Goal: Task Accomplishment & Management: Manage account settings

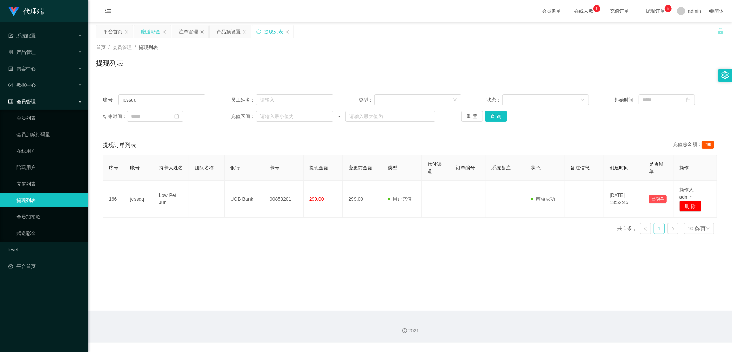
drag, startPoint x: 146, startPoint y: 32, endPoint x: 192, endPoint y: 42, distance: 47.1
click at [146, 32] on div "赠送彩金" at bounding box center [150, 31] width 19 height 13
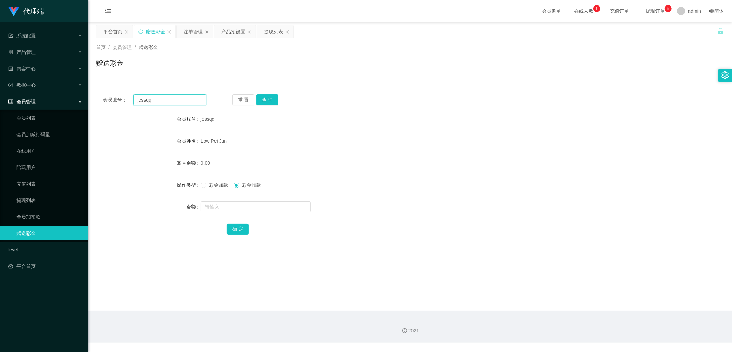
drag, startPoint x: 174, startPoint y: 97, endPoint x: 91, endPoint y: 103, distance: 83.0
click at [91, 103] on main "关闭左侧 关闭右侧 关闭其它 刷新页面 平台首页 赠送彩金 注单管理 产品预设置 提现列表 首页 / 会员管理 / 赠送彩金 / 赠送彩金 会员账号： [PE…" at bounding box center [410, 166] width 644 height 289
type input "97122401"
click at [270, 103] on button "查 询" at bounding box center [267, 99] width 22 height 11
click at [234, 32] on div "产品预设置" at bounding box center [233, 31] width 24 height 13
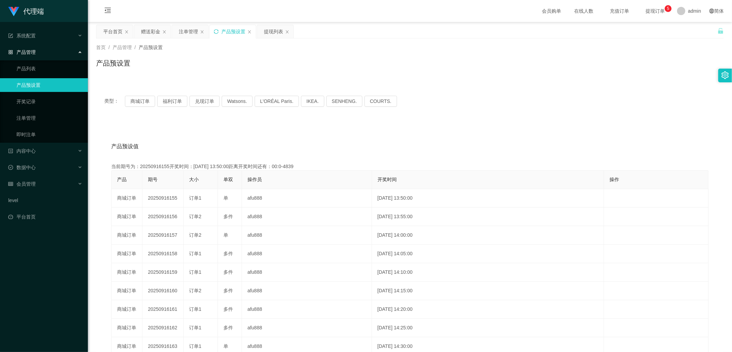
click at [215, 31] on icon "图标: sync" at bounding box center [216, 31] width 5 height 5
click at [151, 31] on div "赠送彩金" at bounding box center [150, 31] width 19 height 13
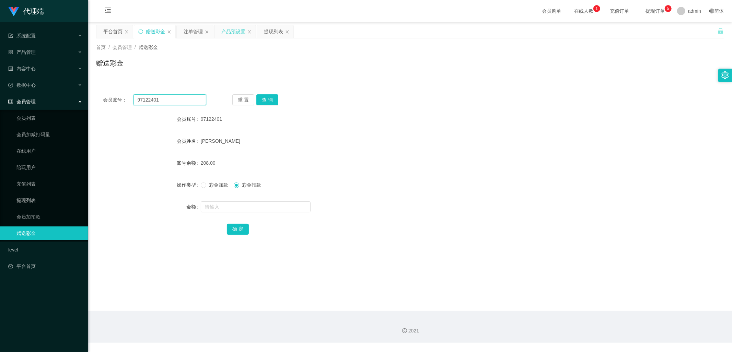
drag, startPoint x: 164, startPoint y: 99, endPoint x: 104, endPoint y: 98, distance: 60.4
click at [104, 98] on div "会员账号： 97122401" at bounding box center [154, 99] width 103 height 11
drag, startPoint x: 187, startPoint y: 30, endPoint x: 214, endPoint y: 93, distance: 68.5
click at [187, 30] on div "注单管理" at bounding box center [193, 31] width 19 height 13
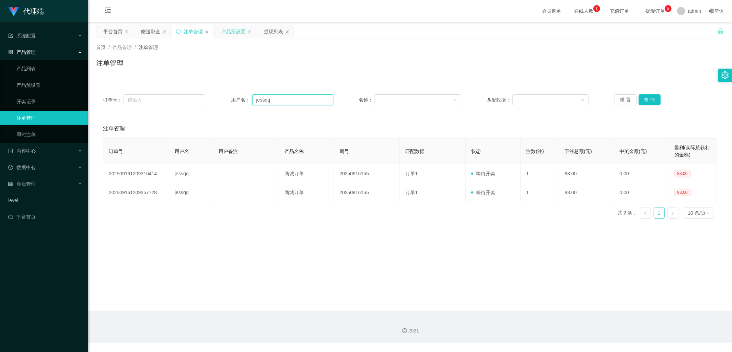
drag, startPoint x: 285, startPoint y: 97, endPoint x: 205, endPoint y: 102, distance: 80.1
click at [200, 102] on div "订单号： 用户名： jessqq 名称： 匹配数据： 重 置 查 询" at bounding box center [410, 99] width 614 height 11
paste input "97122401"
type input "97122401"
click at [646, 101] on button "查 询" at bounding box center [650, 99] width 22 height 11
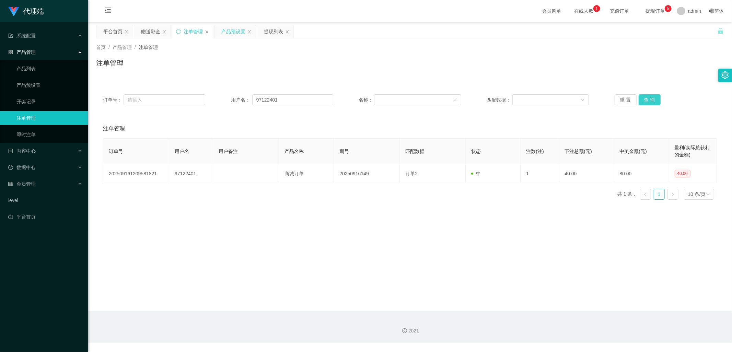
click at [646, 102] on button "查 询" at bounding box center [650, 99] width 22 height 11
click at [650, 100] on button "查 询" at bounding box center [650, 99] width 22 height 11
click at [650, 100] on div "重 置 查 询" at bounding box center [666, 99] width 102 height 11
click at [650, 100] on button "查 询" at bounding box center [650, 99] width 22 height 11
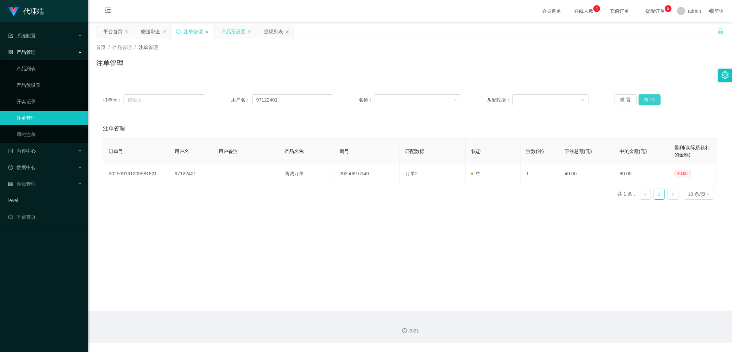
click at [651, 100] on button "查 询" at bounding box center [650, 99] width 22 height 11
drag, startPoint x: 145, startPoint y: 33, endPoint x: 170, endPoint y: 41, distance: 26.2
click at [145, 33] on div "赠送彩金" at bounding box center [150, 31] width 19 height 13
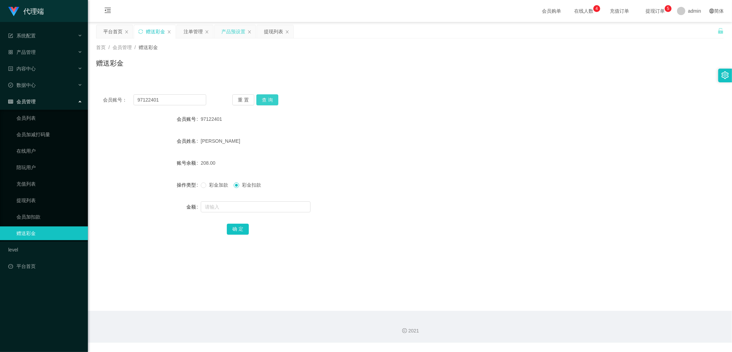
click at [270, 99] on button "查 询" at bounding box center [267, 99] width 22 height 11
click at [191, 32] on div "注单管理" at bounding box center [193, 31] width 19 height 13
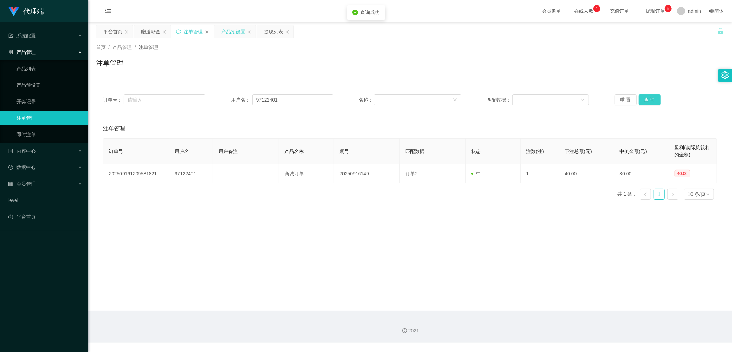
click at [651, 100] on button "查 询" at bounding box center [650, 99] width 22 height 11
click at [651, 100] on div "重 置 查 询" at bounding box center [666, 99] width 102 height 11
click at [146, 27] on div "赠送彩金" at bounding box center [150, 31] width 19 height 13
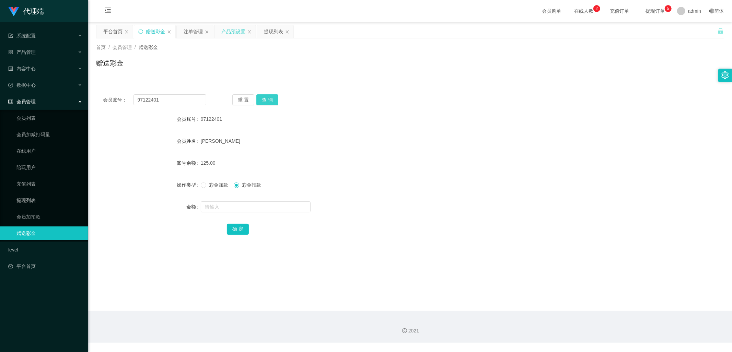
click at [270, 98] on button "查 询" at bounding box center [267, 99] width 22 height 11
drag, startPoint x: 173, startPoint y: 101, endPoint x: 94, endPoint y: 101, distance: 79.3
click at [94, 100] on main "关闭左侧 关闭右侧 关闭其它 刷新页面 平台首页 赠送彩金 注单管理 产品预设置 提现列表 首页 / 会员管理 / 赠送彩金 / 赠送彩金 会员账号： 971…" at bounding box center [410, 166] width 644 height 289
paste input "tb362989626712"
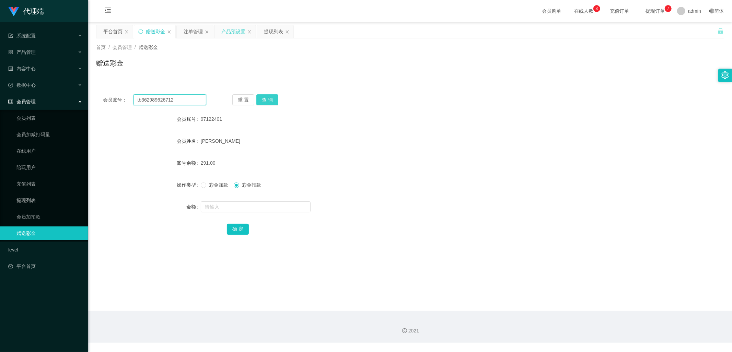
type input "tb362989626712"
drag, startPoint x: 269, startPoint y: 100, endPoint x: 272, endPoint y: 104, distance: 5.9
click at [269, 100] on button "查 询" at bounding box center [267, 99] width 22 height 11
click at [233, 30] on div "产品预设置" at bounding box center [233, 31] width 24 height 13
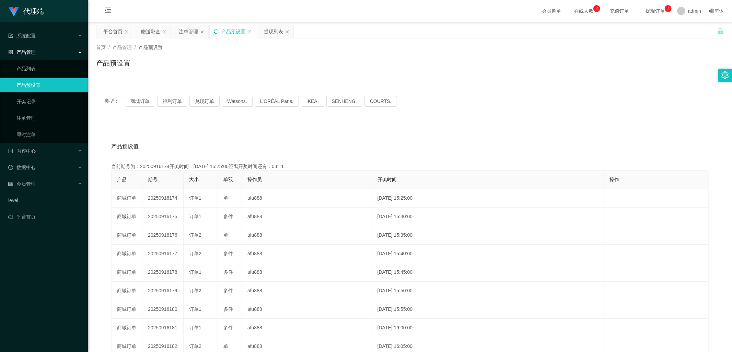
click at [215, 31] on icon "图标: sync" at bounding box center [216, 31] width 5 height 5
click at [179, 32] on div "注单管理" at bounding box center [188, 31] width 19 height 13
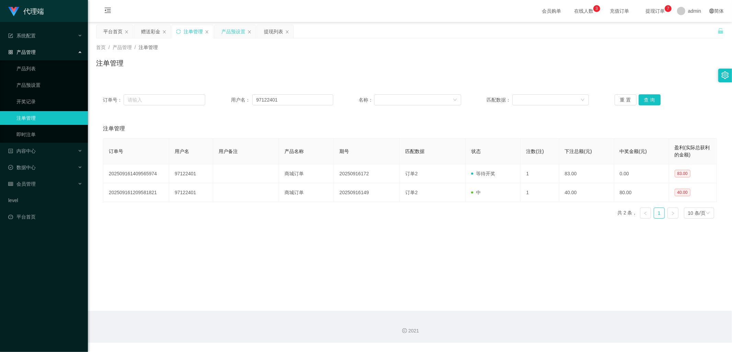
click at [228, 32] on div "产品预设置" at bounding box center [233, 31] width 24 height 13
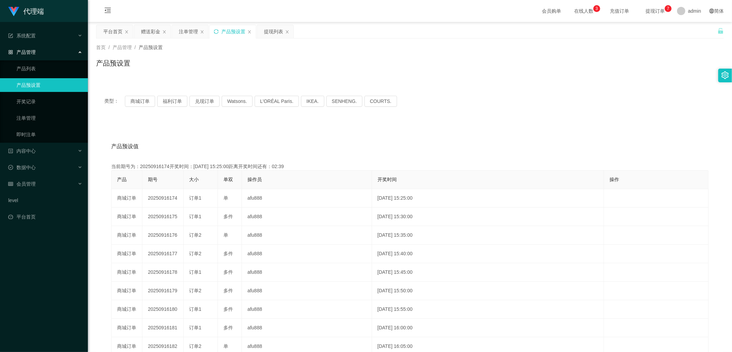
drag, startPoint x: 150, startPoint y: 29, endPoint x: 180, endPoint y: 41, distance: 32.3
click at [150, 29] on div "赠送彩金" at bounding box center [150, 31] width 19 height 13
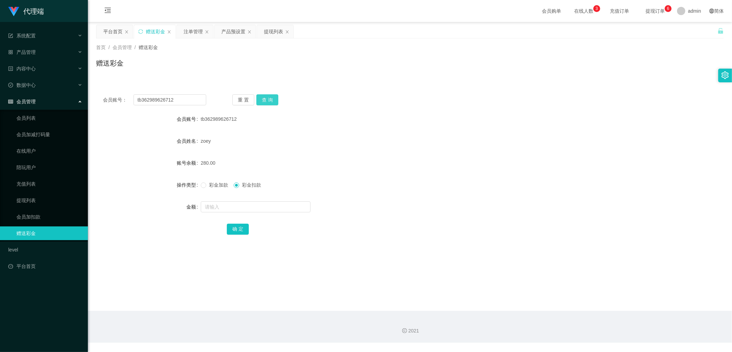
drag, startPoint x: 268, startPoint y: 100, endPoint x: 269, endPoint y: 103, distance: 3.6
click at [270, 100] on button "查 询" at bounding box center [267, 99] width 22 height 11
click at [194, 28] on div "注单管理" at bounding box center [193, 31] width 19 height 13
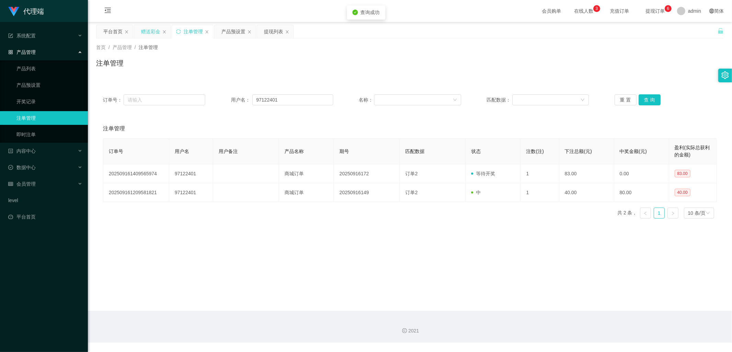
click at [159, 35] on div "赠送彩金" at bounding box center [150, 31] width 19 height 13
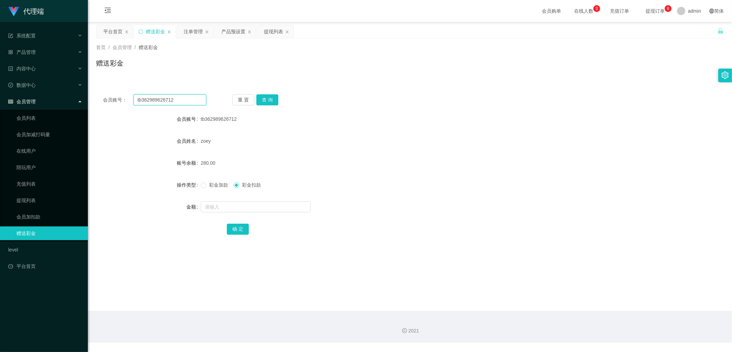
drag, startPoint x: 194, startPoint y: 101, endPoint x: 117, endPoint y: 100, distance: 77.2
click at [117, 100] on div "会员账号： tb362989626712" at bounding box center [154, 99] width 103 height 11
drag, startPoint x: 195, startPoint y: 28, endPoint x: 195, endPoint y: 38, distance: 10.6
click at [195, 28] on div "注单管理" at bounding box center [193, 31] width 19 height 13
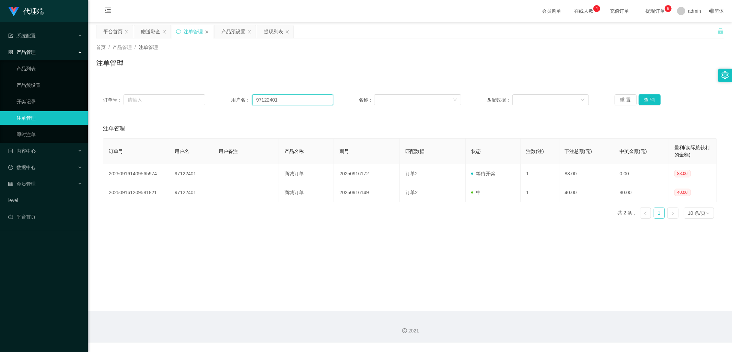
drag, startPoint x: 298, startPoint y: 101, endPoint x: 232, endPoint y: 105, distance: 65.7
click at [231, 102] on div "用户名： 97122401" at bounding box center [282, 99] width 102 height 11
paste input "tb362989626712"
type input "tb362989626712"
click at [645, 97] on button "查 询" at bounding box center [650, 99] width 22 height 11
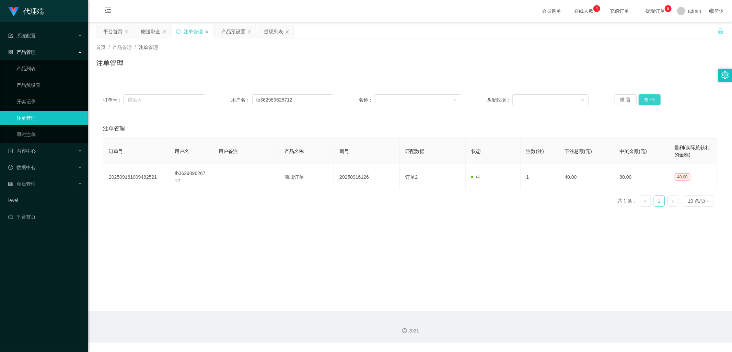
click at [645, 97] on button "查 询" at bounding box center [650, 99] width 22 height 11
click at [649, 101] on button "查 询" at bounding box center [650, 99] width 22 height 11
drag, startPoint x: 649, startPoint y: 101, endPoint x: 629, endPoint y: 93, distance: 21.9
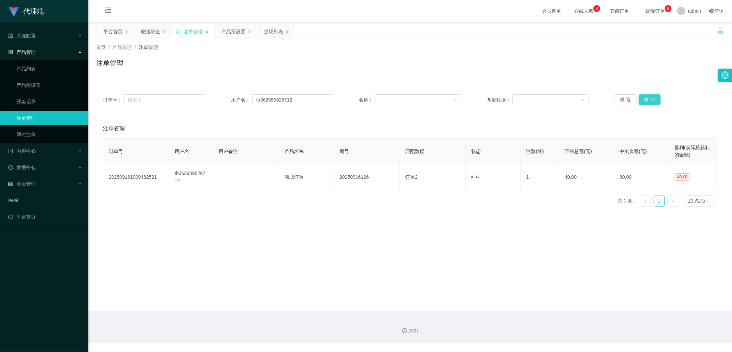
click at [649, 100] on button "查 询" at bounding box center [650, 99] width 22 height 11
click at [231, 30] on div "产品预设置" at bounding box center [233, 31] width 24 height 13
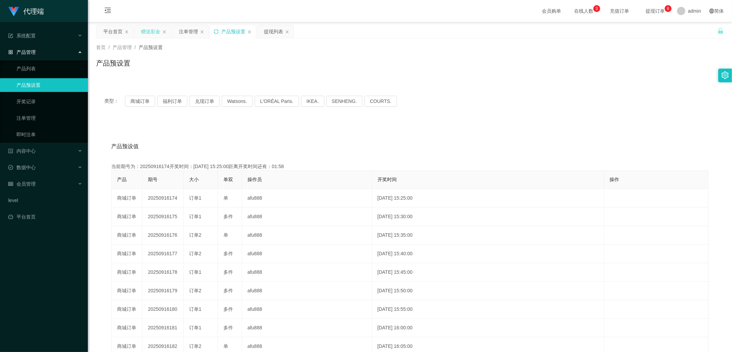
click at [147, 32] on div "赠送彩金" at bounding box center [150, 31] width 19 height 13
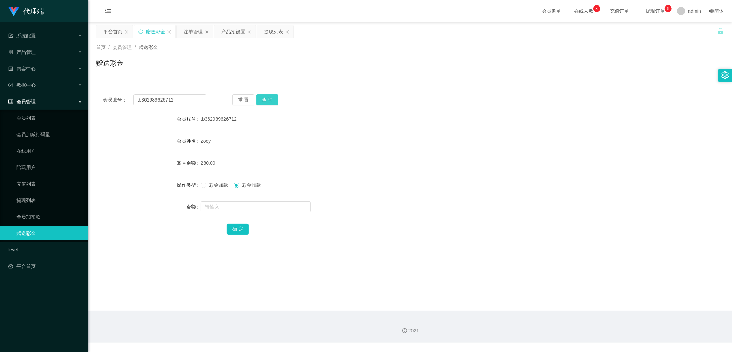
click at [265, 95] on button "查 询" at bounding box center [267, 99] width 22 height 11
click at [275, 101] on button "查 询" at bounding box center [267, 99] width 22 height 11
click at [273, 100] on button "查 询" at bounding box center [267, 99] width 22 height 11
click at [274, 100] on button "查 询" at bounding box center [267, 99] width 22 height 11
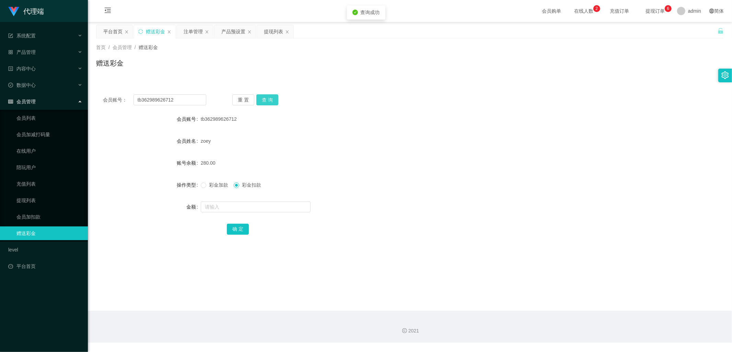
click at [274, 100] on button "查 询" at bounding box center [267, 99] width 22 height 11
click at [263, 99] on button "查 询" at bounding box center [267, 99] width 22 height 11
click at [264, 99] on button "查 询" at bounding box center [267, 99] width 22 height 11
click at [264, 99] on div "重 置 查 询" at bounding box center [283, 99] width 103 height 11
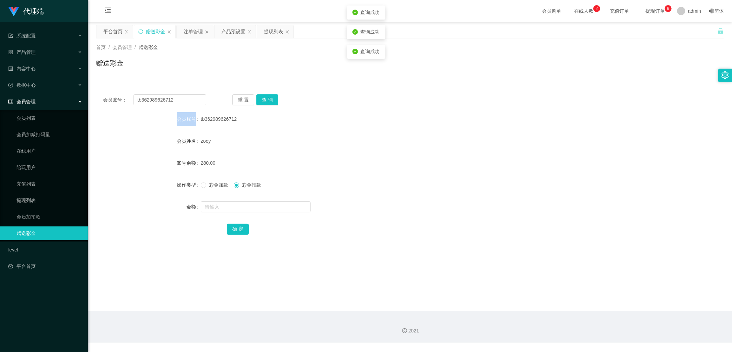
click at [196, 33] on div "注单管理" at bounding box center [193, 31] width 19 height 13
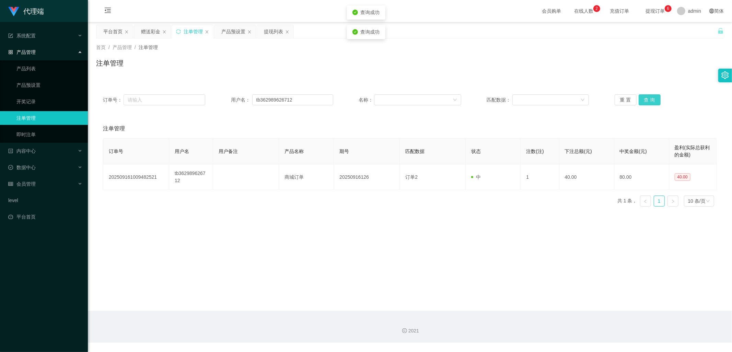
click at [648, 100] on button "查 询" at bounding box center [650, 99] width 22 height 11
click at [650, 99] on button "查 询" at bounding box center [650, 99] width 22 height 11
click at [650, 99] on button "查 询" at bounding box center [654, 99] width 30 height 11
click at [650, 99] on div "重 置 查 询" at bounding box center [666, 99] width 102 height 11
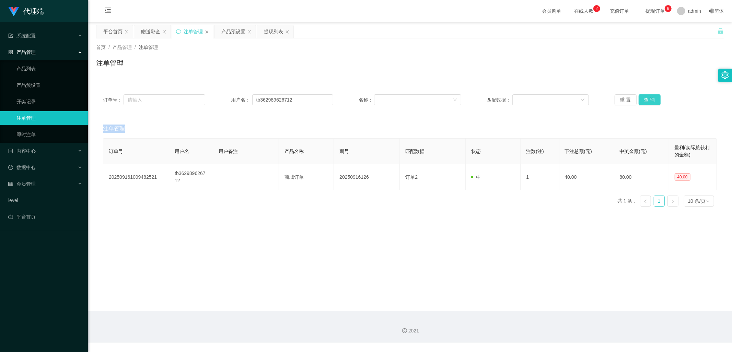
click at [646, 97] on button "查 询" at bounding box center [650, 99] width 22 height 11
click at [231, 32] on div "产品预设置" at bounding box center [233, 31] width 24 height 13
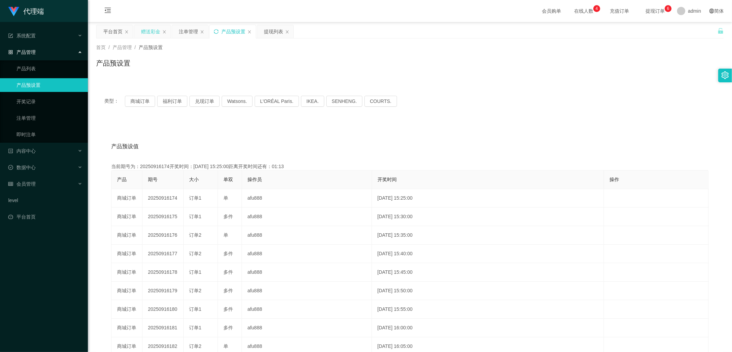
click at [151, 32] on div "赠送彩金" at bounding box center [150, 31] width 19 height 13
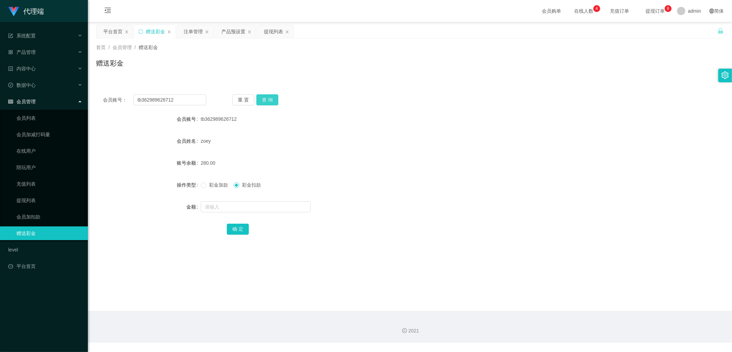
click at [273, 104] on button "查 询" at bounding box center [267, 99] width 22 height 11
click at [273, 104] on button "查 询" at bounding box center [271, 99] width 30 height 11
click at [273, 104] on button "查 询" at bounding box center [267, 99] width 22 height 11
click at [269, 104] on button "查 询" at bounding box center [267, 99] width 22 height 11
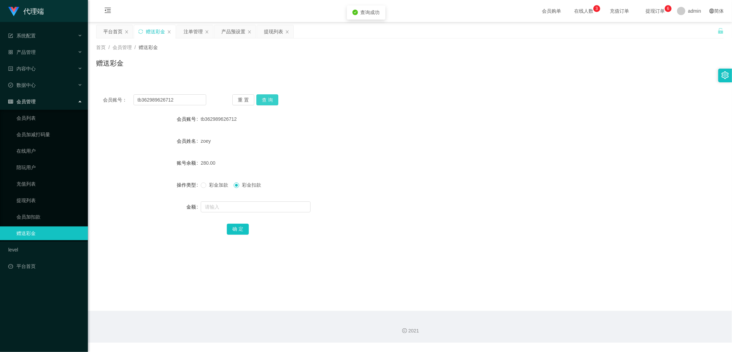
click at [269, 102] on button "查 询" at bounding box center [267, 99] width 22 height 11
drag, startPoint x: 269, startPoint y: 102, endPoint x: 263, endPoint y: 90, distance: 14.1
click at [269, 102] on button "查 询" at bounding box center [267, 99] width 22 height 11
click at [189, 33] on div "注单管理" at bounding box center [193, 31] width 19 height 13
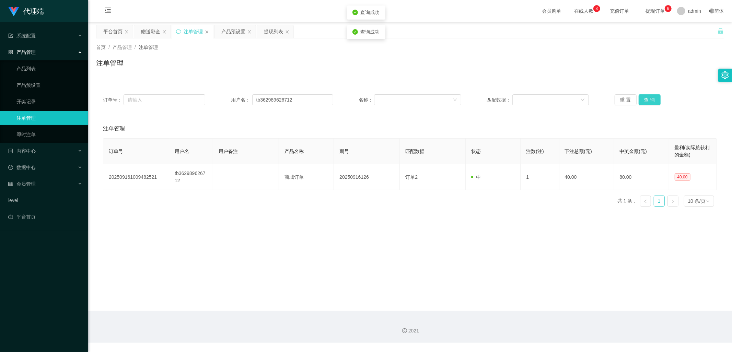
click at [644, 96] on button "查 询" at bounding box center [650, 99] width 22 height 11
click at [644, 96] on button "查 询" at bounding box center [654, 99] width 30 height 11
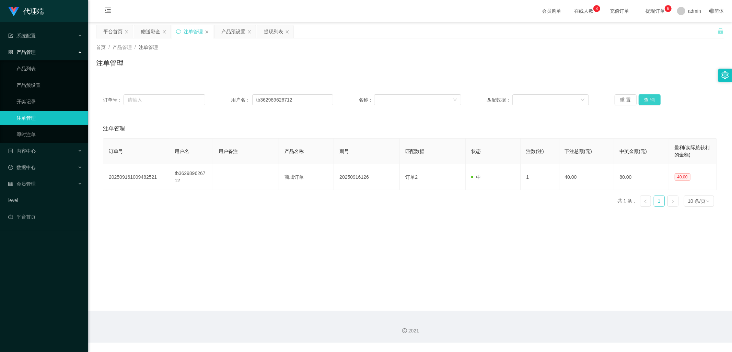
click at [644, 96] on button "查 询" at bounding box center [650, 99] width 22 height 11
click at [646, 99] on button "查 询" at bounding box center [650, 99] width 22 height 11
click at [648, 99] on button "查 询" at bounding box center [650, 99] width 22 height 11
click at [146, 30] on div "赠送彩金" at bounding box center [150, 31] width 19 height 13
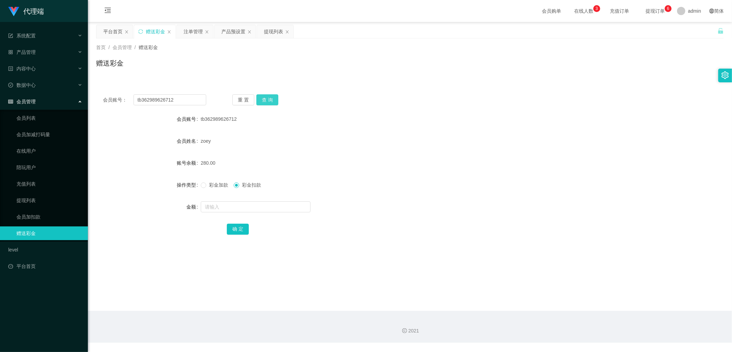
click at [273, 101] on button "查 询" at bounding box center [267, 99] width 22 height 11
click at [273, 101] on button "查 询" at bounding box center [271, 99] width 30 height 11
click at [192, 33] on div "注单管理" at bounding box center [193, 31] width 19 height 13
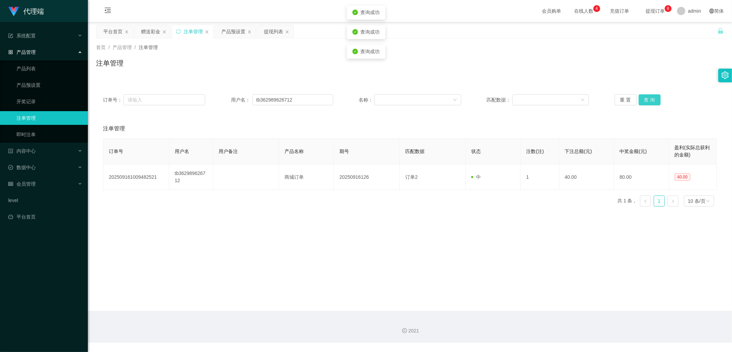
click at [651, 101] on button "查 询" at bounding box center [650, 99] width 22 height 11
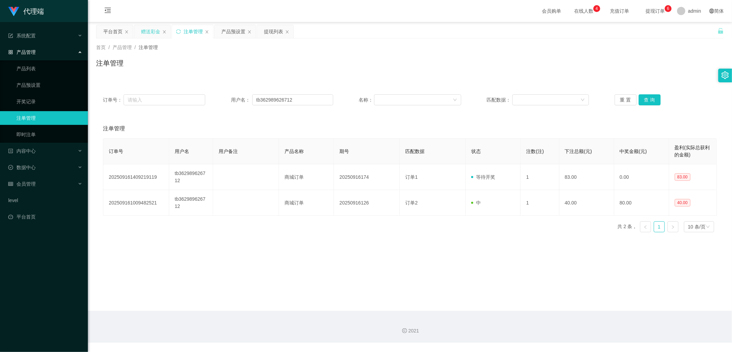
click at [148, 30] on div "赠送彩金" at bounding box center [150, 31] width 19 height 13
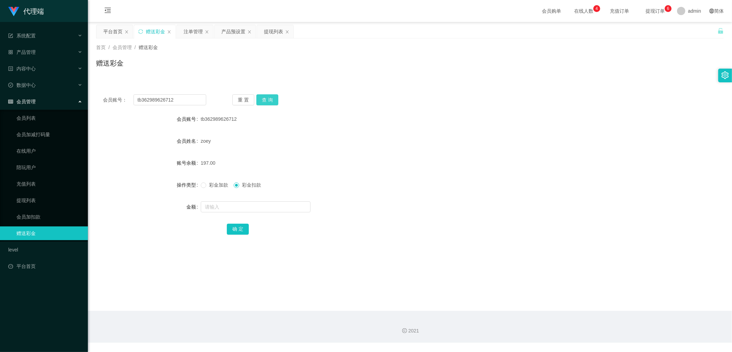
click at [273, 98] on button "查 询" at bounding box center [267, 99] width 22 height 11
click at [269, 98] on button "查 询" at bounding box center [267, 99] width 22 height 11
click at [269, 100] on button "查 询" at bounding box center [267, 99] width 22 height 11
click at [267, 101] on button "查 询" at bounding box center [267, 99] width 22 height 11
click at [267, 103] on button "查 询" at bounding box center [267, 99] width 22 height 11
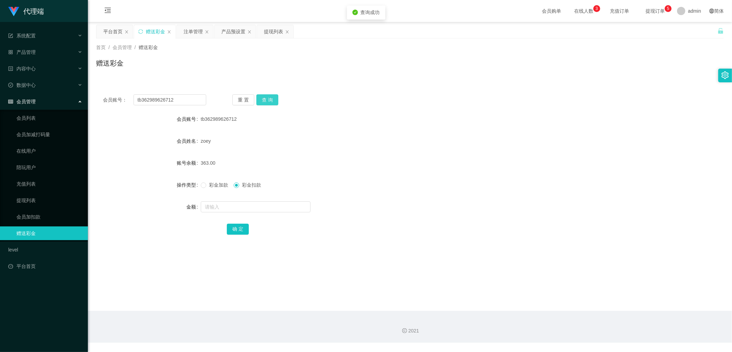
drag, startPoint x: 267, startPoint y: 103, endPoint x: 267, endPoint y: 97, distance: 6.2
click at [267, 97] on button "查 询" at bounding box center [267, 99] width 22 height 11
drag, startPoint x: 180, startPoint y: 104, endPoint x: 102, endPoint y: 101, distance: 78.6
click at [102, 101] on div "会员账号： tb362989626712 重 置 查 询" at bounding box center [410, 99] width 628 height 11
click at [270, 31] on div "提现列表" at bounding box center [273, 31] width 19 height 13
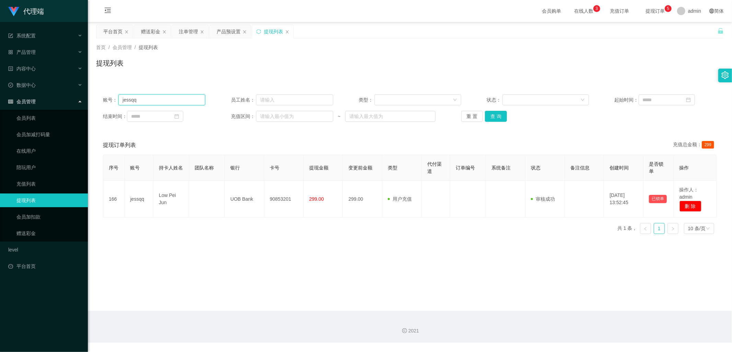
drag, startPoint x: 158, startPoint y: 103, endPoint x: 110, endPoint y: 97, distance: 48.8
click at [110, 97] on div "账号： jessqq" at bounding box center [154, 99] width 102 height 11
paste input "tb362989626712"
type input "tb362989626712"
click at [495, 115] on button "查 询" at bounding box center [496, 116] width 22 height 11
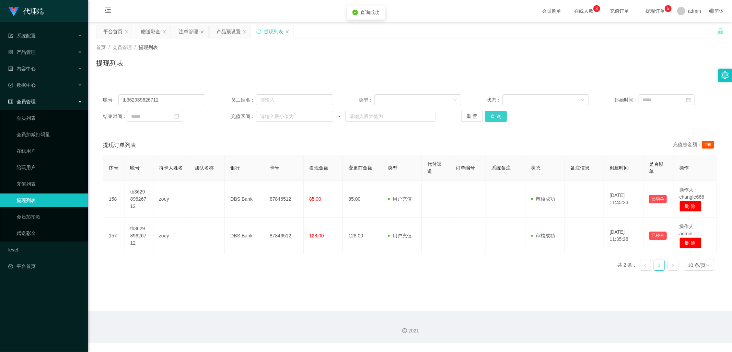
click at [495, 115] on button "查 询" at bounding box center [496, 116] width 22 height 11
click at [489, 119] on button "查 询" at bounding box center [496, 116] width 22 height 11
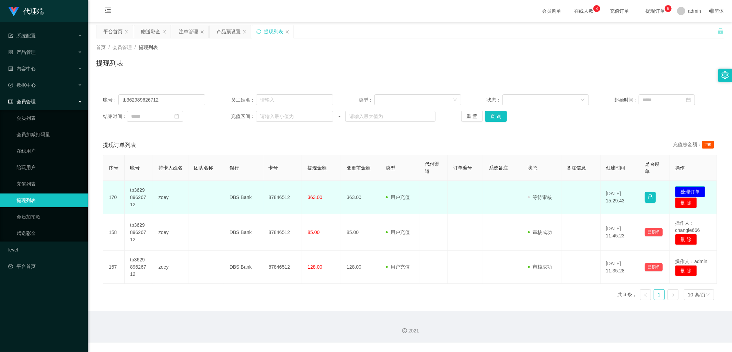
click at [687, 193] on button "处理订单" at bounding box center [690, 191] width 30 height 11
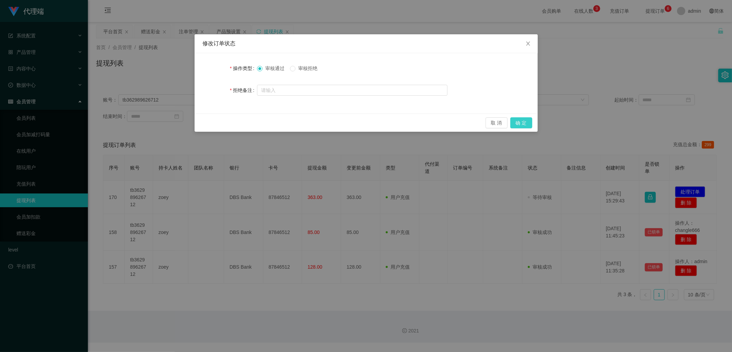
click at [518, 124] on button "确 定" at bounding box center [521, 122] width 22 height 11
